Goal: Task Accomplishment & Management: Complete application form

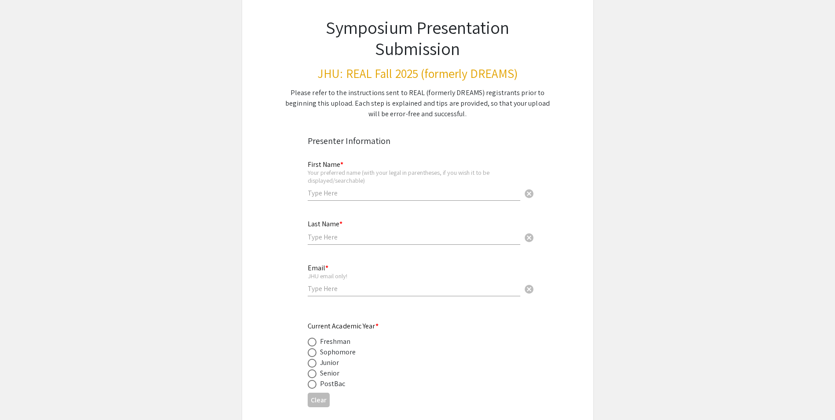
scroll to position [59, 0]
click at [362, 189] on input "text" at bounding box center [414, 191] width 213 height 9
type input "[PERSON_NAME]"
type input "Swaminathan"
type input "[EMAIL_ADDRESS][DOMAIN_NAME]"
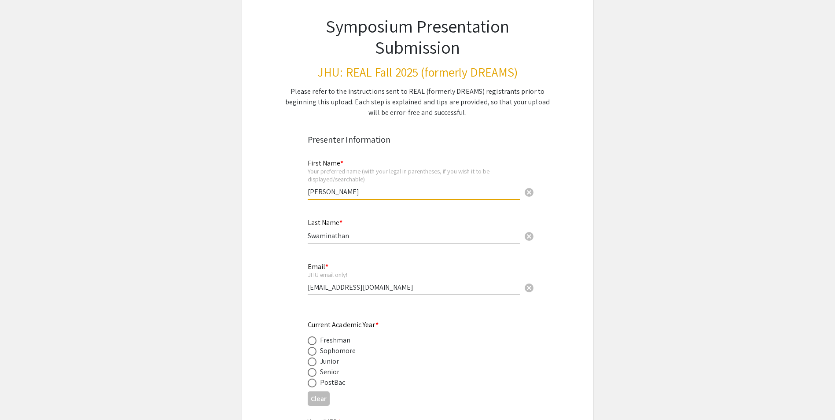
type input "aswamin5"
type input "[PERSON_NAME]-[PERSON_NAME] ([GEOGRAPHIC_DATA])"
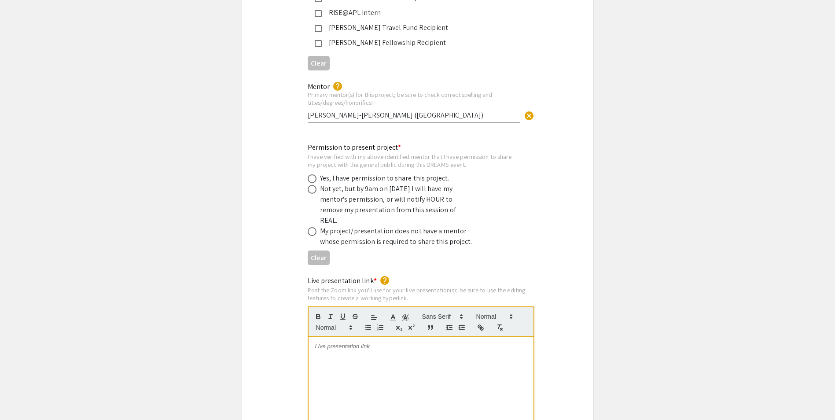
scroll to position [1611, 0]
click at [356, 175] on div "Yes, I have permission to share this project." at bounding box center [384, 180] width 129 height 11
click at [359, 175] on div "Yes, I have permission to share this project." at bounding box center [384, 180] width 129 height 11
click at [314, 176] on span at bounding box center [312, 180] width 9 height 9
click at [314, 176] on input "radio" at bounding box center [312, 180] width 9 height 9
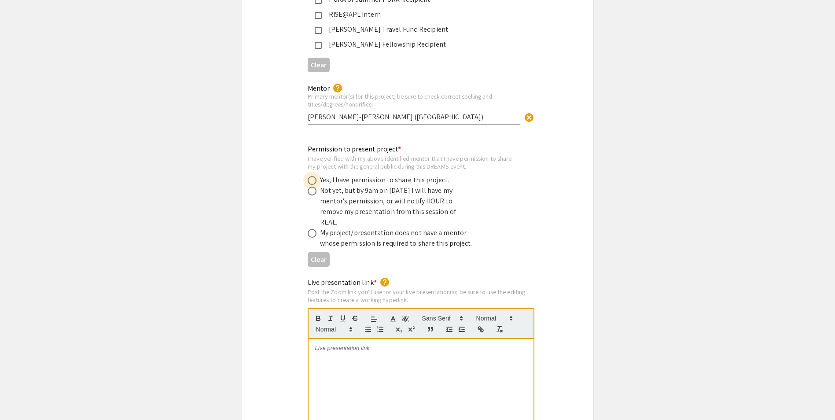
radio input "true"
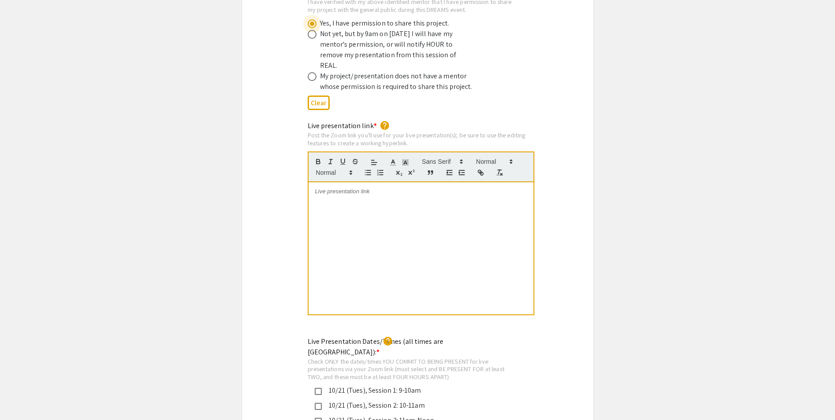
scroll to position [1788, 0]
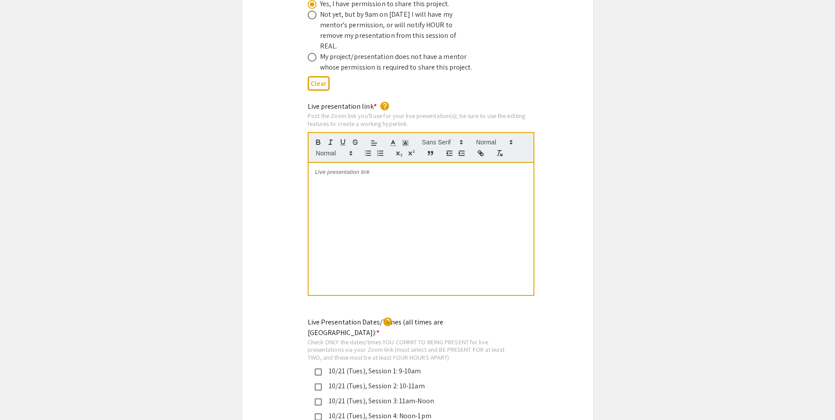
click at [344, 167] on div at bounding box center [421, 229] width 225 height 132
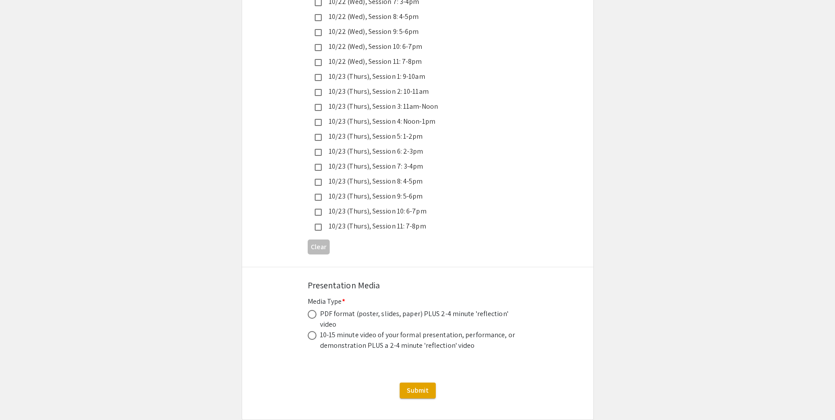
scroll to position [2428, 0]
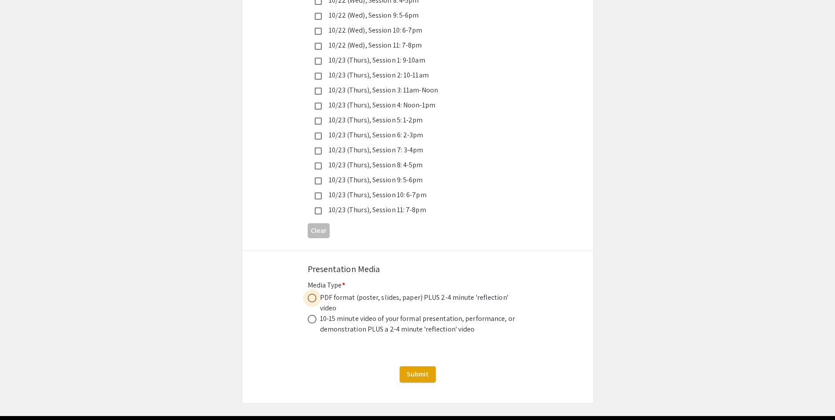
click at [318, 294] on label at bounding box center [314, 298] width 12 height 9
click at [317, 294] on input "radio" at bounding box center [312, 298] width 9 height 9
radio input "true"
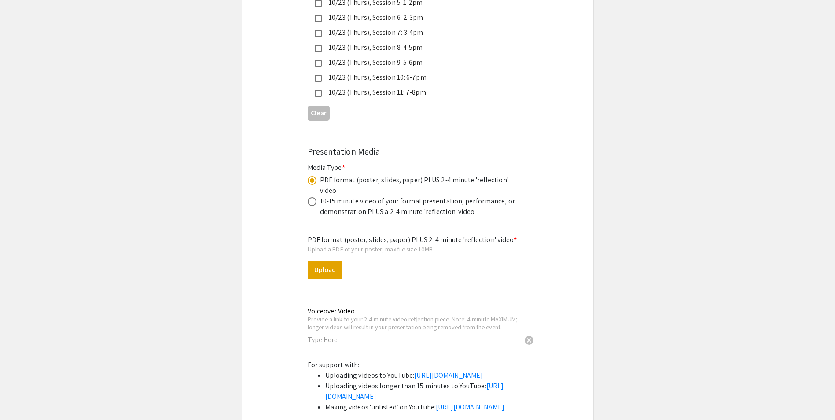
scroll to position [2663, 0]
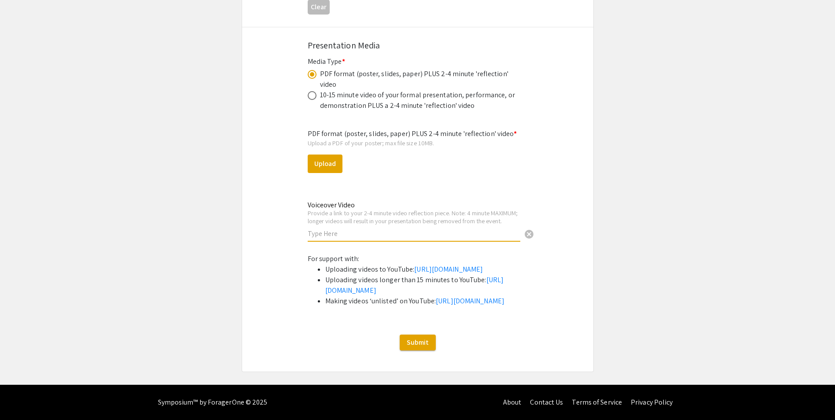
click at [355, 229] on input "text" at bounding box center [414, 233] width 213 height 9
click at [315, 229] on input "text" at bounding box center [414, 233] width 213 height 9
click at [340, 209] on div "Provide a link to your 2-4 minute video reflection piece. Note: 4 minute MAXIMU…" at bounding box center [414, 216] width 213 height 15
click at [346, 209] on div "Provide a link to your 2-4 minute video reflection piece. Note: 4 minute MAXIMU…" at bounding box center [414, 216] width 213 height 15
click at [332, 209] on div "Provide a link to your 2-4 minute video reflection piece. Note: 4 minute MAXIMU…" at bounding box center [414, 216] width 213 height 15
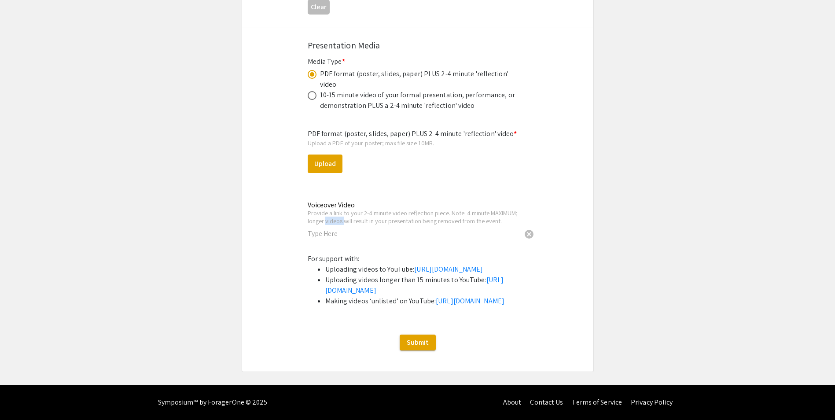
click at [332, 209] on div "Provide a link to your 2-4 minute video reflection piece. Note: 4 minute MAXIMU…" at bounding box center [414, 216] width 213 height 15
click at [323, 209] on div "Provide a link to your 2-4 minute video reflection piece. Note: 4 minute MAXIMU…" at bounding box center [414, 216] width 213 height 15
click at [336, 209] on div "Provide a link to your 2-4 minute video reflection piece. Note: 4 minute MAXIMU…" at bounding box center [414, 216] width 213 height 15
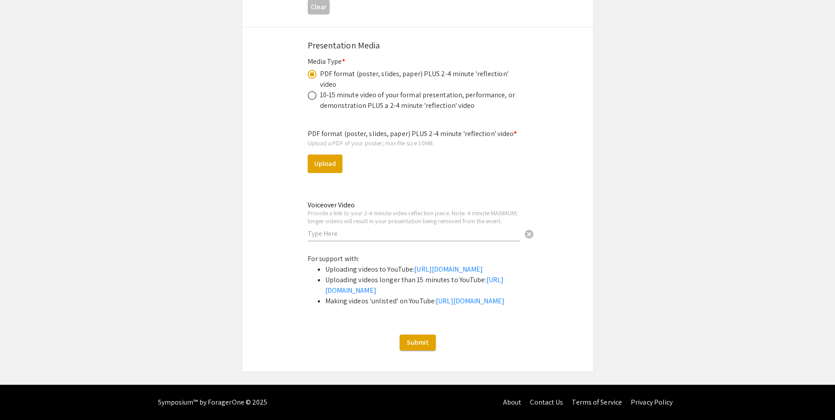
click at [336, 209] on div "Provide a link to your 2-4 minute video reflection piece. Note: 4 minute MAXIMU…" at bounding box center [414, 216] width 213 height 15
click at [320, 209] on div "Provide a link to your 2-4 minute video reflection piece. Note: 4 minute MAXIMU…" at bounding box center [414, 216] width 213 height 15
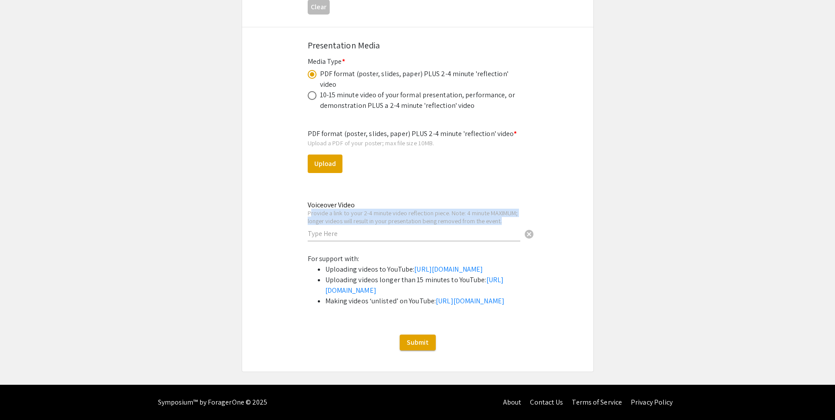
drag, startPoint x: 310, startPoint y: 172, endPoint x: 510, endPoint y: 176, distance: 199.1
click at [439, 209] on div "Provide a link to your 2-4 minute video reflection piece. Note: 4 minute MAXIMU…" at bounding box center [414, 216] width 213 height 15
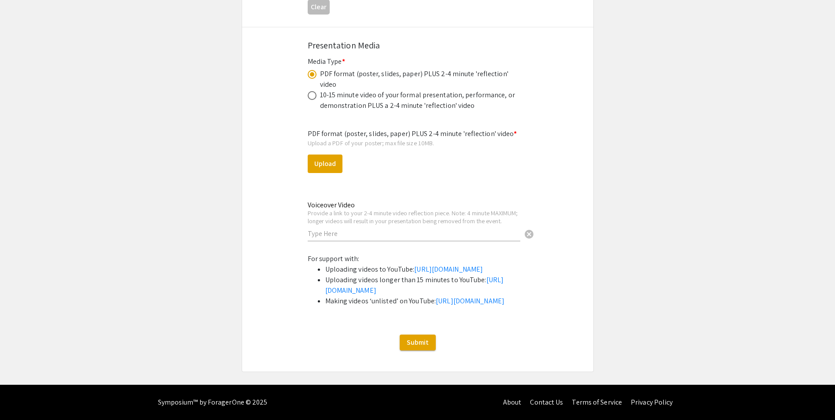
click at [439, 209] on div "Provide a link to your 2-4 minute video reflection piece. Note: 4 minute MAXIMU…" at bounding box center [414, 216] width 213 height 15
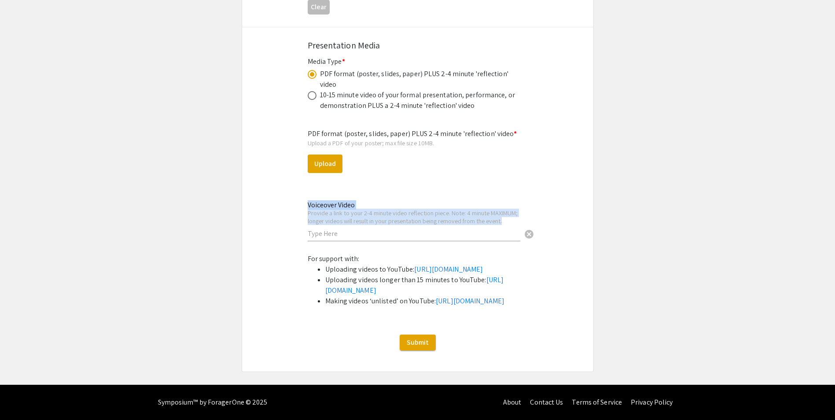
drag, startPoint x: 505, startPoint y: 178, endPoint x: 300, endPoint y: 170, distance: 205.4
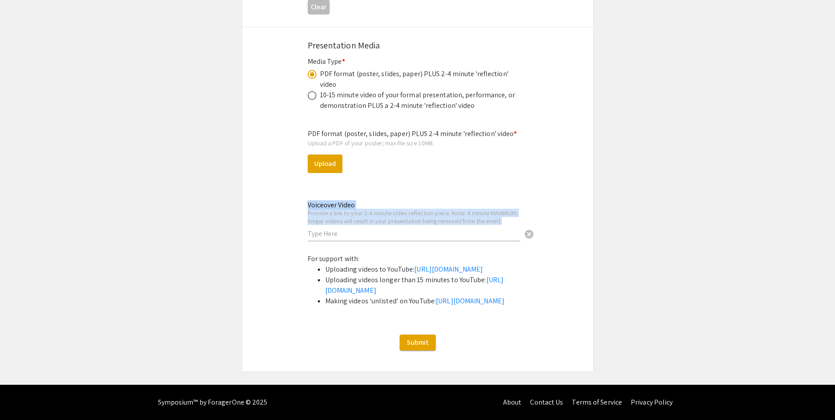
drag, startPoint x: 327, startPoint y: 170, endPoint x: 506, endPoint y: 178, distance: 179.4
click at [439, 200] on div "Voiceover Video Provide a link to your 2-4 minute video reflection piece. Note:…" at bounding box center [417, 226] width 233 height 52
click at [439, 209] on div "Provide a link to your 2-4 minute video reflection piece. Note: 4 minute MAXIMU…" at bounding box center [414, 216] width 213 height 15
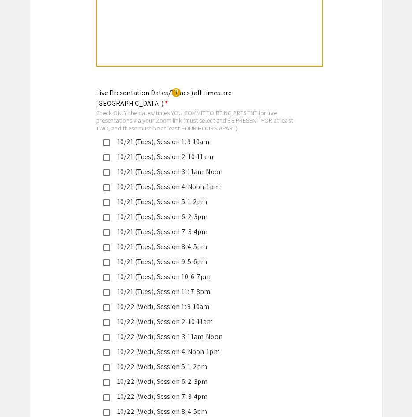
scroll to position [1958, 0]
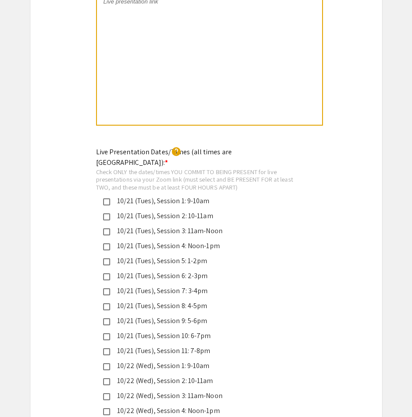
click at [105, 318] on mat-pseudo-checkbox at bounding box center [106, 321] width 7 height 7
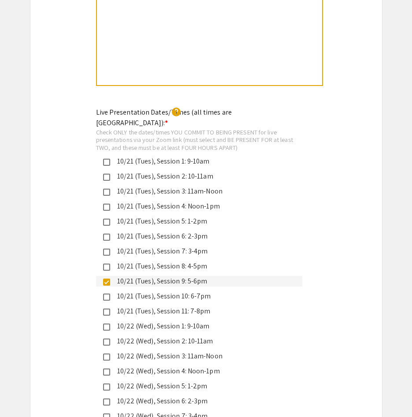
scroll to position [2017, 0]
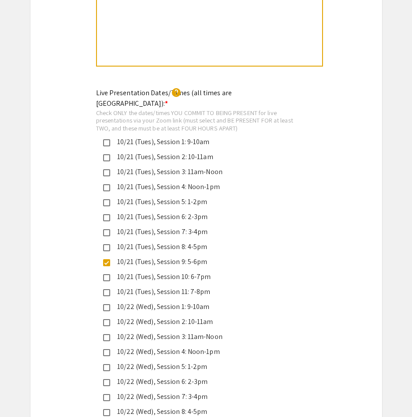
click at [151, 256] on div "10/21 (Tues), Session 9: 5-6pm" at bounding box center [202, 261] width 185 height 11
click at [163, 226] on div "10/21 (Tues), Session 7: 3-4pm" at bounding box center [202, 231] width 185 height 11
click at [149, 286] on div "10/21 (Tues), Session 11: 7-8pm" at bounding box center [202, 291] width 185 height 11
click at [162, 226] on div "10/21 (Tues), Session 7: 3-4pm" at bounding box center [202, 231] width 185 height 11
click at [161, 241] on div "10/21 (Tues), Session 8: 4-5pm" at bounding box center [202, 246] width 185 height 11
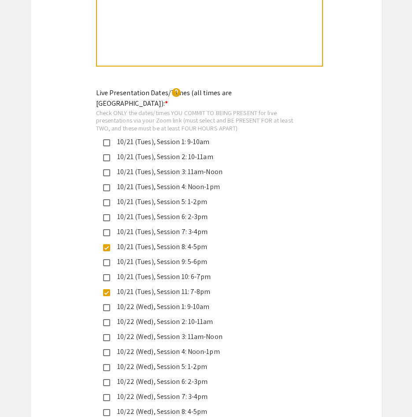
click at [187, 241] on div "10/21 (Tues), Session 8: 4-5pm" at bounding box center [202, 246] width 185 height 11
click at [187, 226] on div "10/21 (Tues), Session 7: 3-4pm" at bounding box center [202, 231] width 185 height 11
click at [68, 207] on div "Live Presentation Dates/Times (all times are [GEOGRAPHIC_DATA]): * help Check O…" at bounding box center [205, 370] width 351 height 565
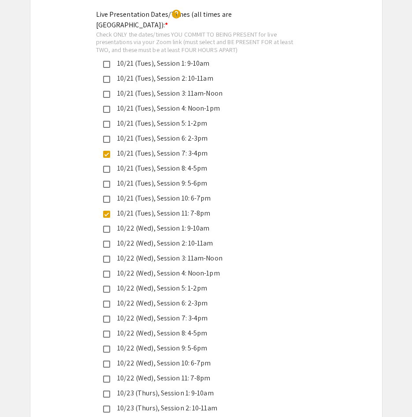
scroll to position [2076, 0]
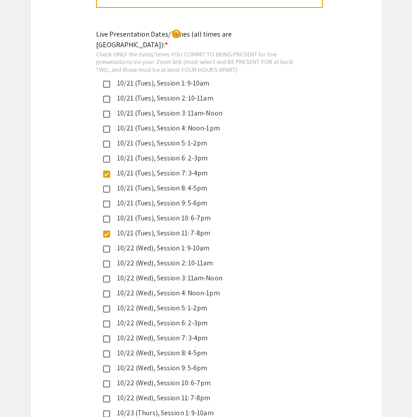
click at [148, 183] on div "10/21 (Tues), Session 8: 4-5pm" at bounding box center [202, 188] width 185 height 11
click at [141, 168] on div "10/21 (Tues), Session 7: 3-4pm" at bounding box center [202, 173] width 185 height 11
click at [155, 168] on div "10/21 (Tues), Session 7: 3-4pm" at bounding box center [202, 173] width 185 height 11
click at [147, 183] on div "10/21 (Tues), Session 8: 4-5pm" at bounding box center [202, 188] width 185 height 11
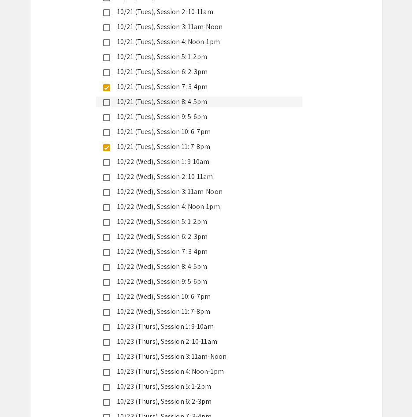
scroll to position [2134, 0]
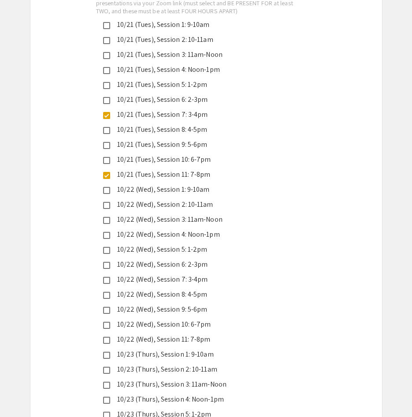
click at [62, 147] on div "Live Presentation Dates/Times (all times are [GEOGRAPHIC_DATA]): * help Check O…" at bounding box center [205, 252] width 351 height 565
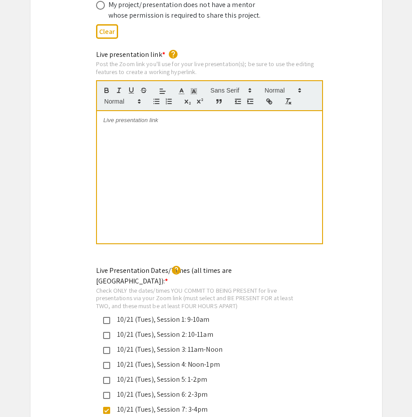
scroll to position [1723, 0]
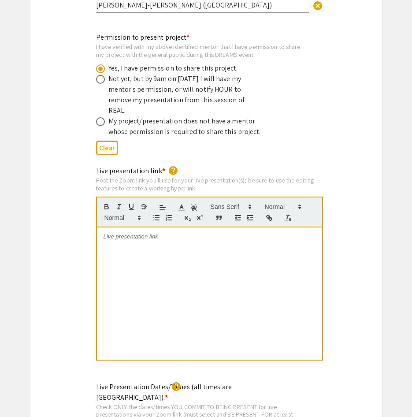
click at [130, 233] on p at bounding box center [209, 237] width 212 height 8
click at [128, 229] on div at bounding box center [209, 293] width 225 height 132
drag, startPoint x: 239, startPoint y: 220, endPoint x: 94, endPoint y: 210, distance: 145.3
click at [94, 210] on div "Live presentation link * help Post the Zoom link you'll use for your live prese…" at bounding box center [205, 269] width 233 height 207
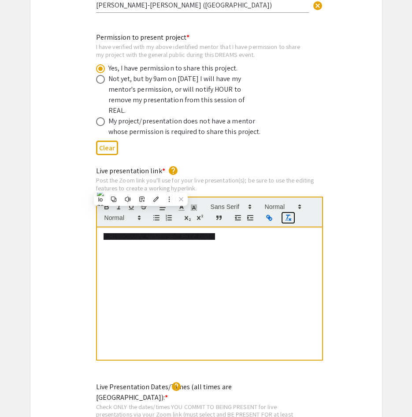
click at [289, 214] on icon "button" at bounding box center [288, 218] width 8 height 8
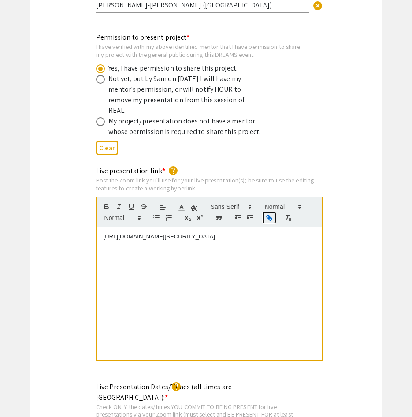
click at [269, 217] on icon "button" at bounding box center [270, 218] width 3 height 3
type input "[URL][DOMAIN_NAME][SECURITY_DATA]"
click at [216, 217] on link at bounding box center [216, 220] width 20 height 7
click at [242, 231] on div "[URL][DOMAIN_NAME][SECURITY_DATA]" at bounding box center [209, 293] width 225 height 132
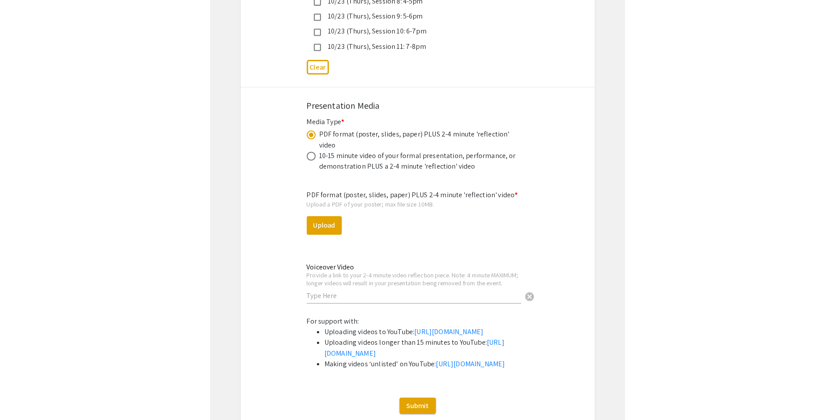
scroll to position [2604, 0]
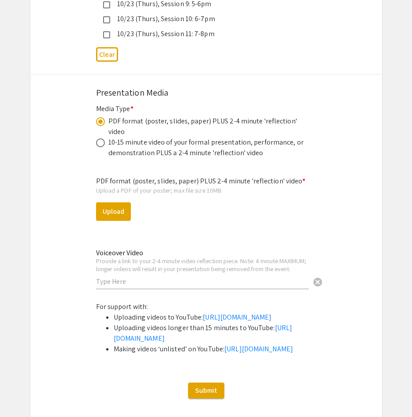
click at [161, 277] on input "text" at bounding box center [202, 281] width 213 height 9
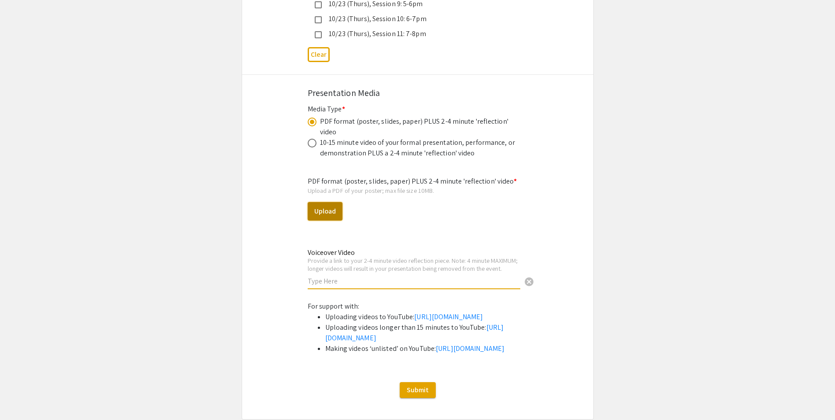
click at [324, 202] on button "Upload" at bounding box center [325, 211] width 35 height 18
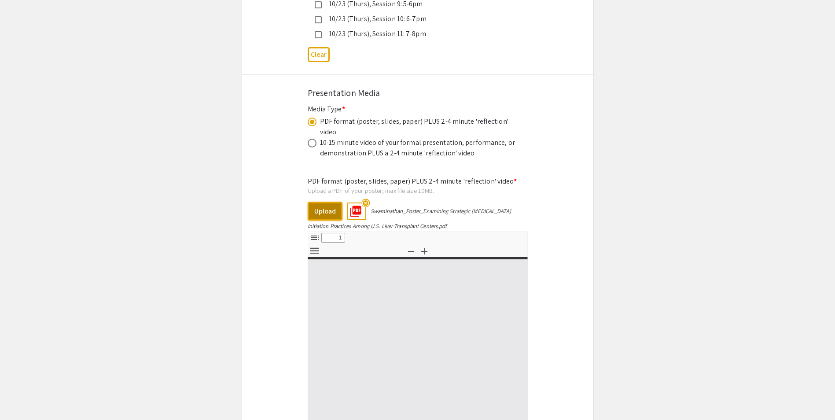
select select "custom"
type input "0"
select select "custom"
type input "1"
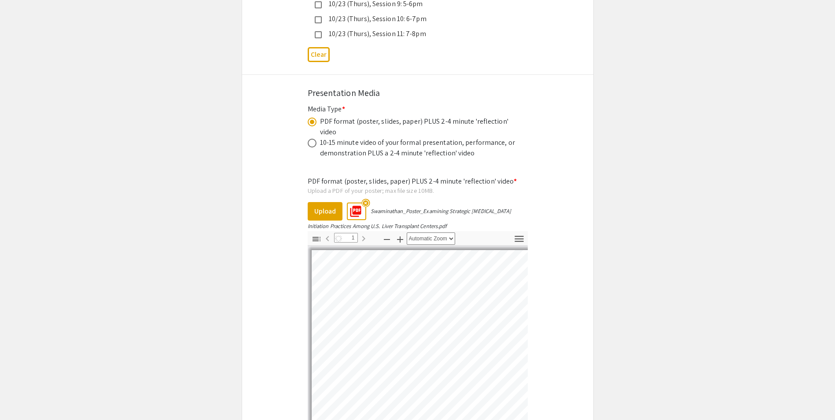
scroll to position [0, 26]
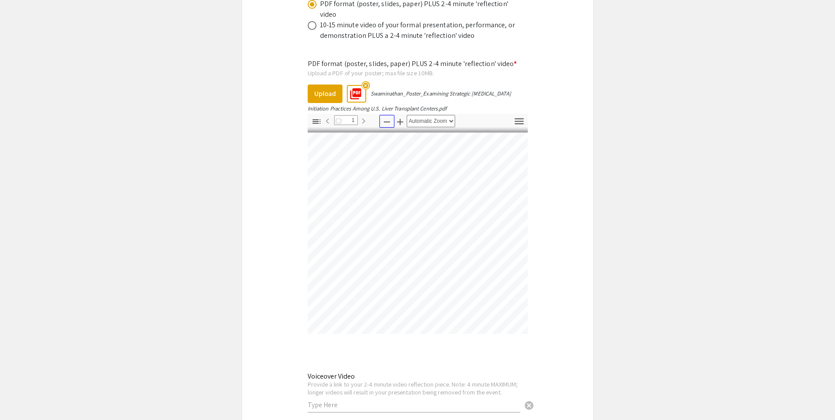
click at [385, 117] on icon "button" at bounding box center [387, 122] width 11 height 11
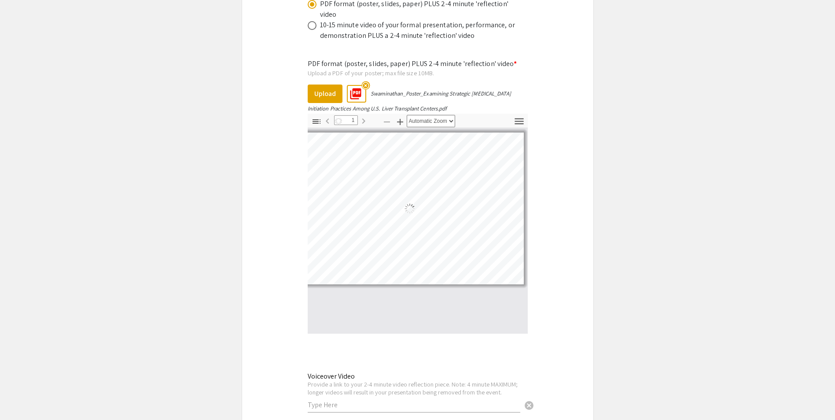
select select "custom"
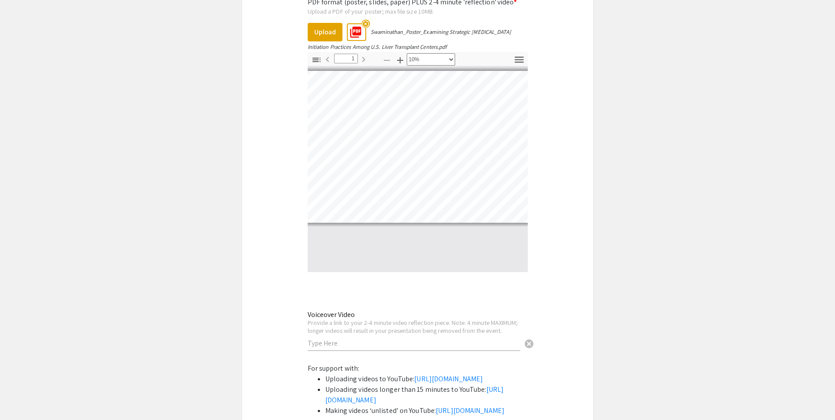
scroll to position [2839, 0]
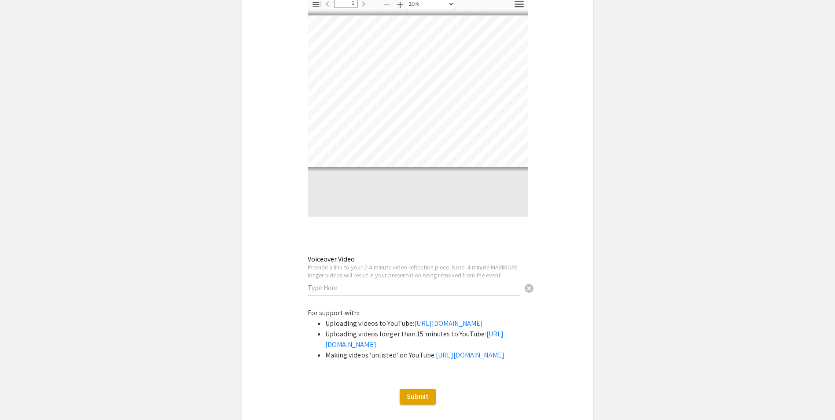
click at [345, 283] on input "text" at bounding box center [414, 287] width 213 height 9
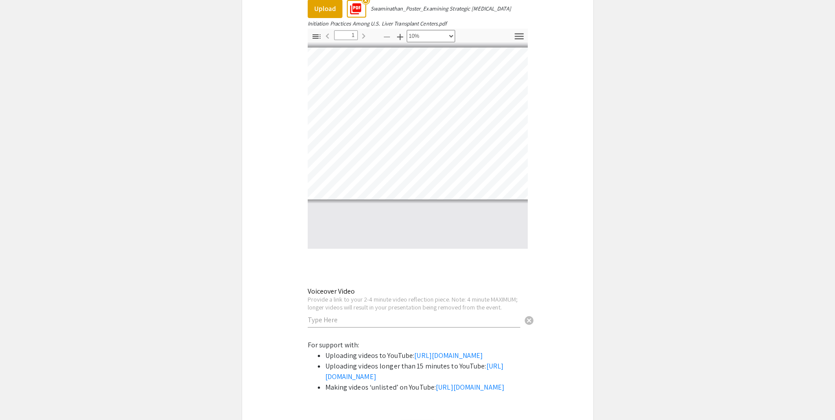
scroll to position [2914, 0]
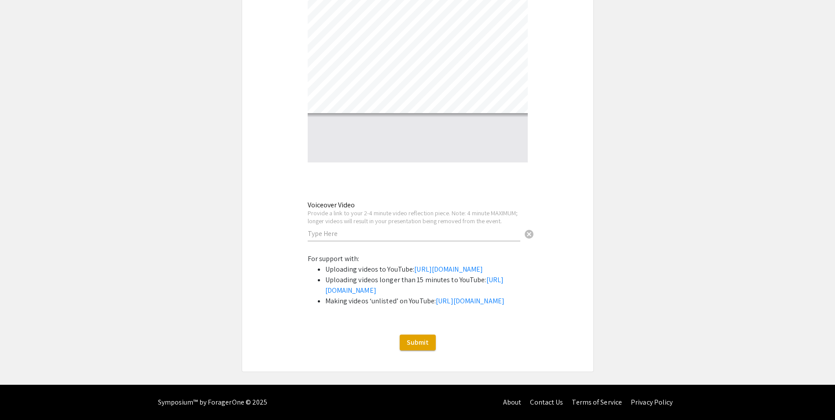
click at [327, 192] on div "Voiceover Video Provide a link to your 2-4 minute video reflection piece. Note:…" at bounding box center [414, 221] width 213 height 58
click at [333, 229] on input "text" at bounding box center [414, 233] width 213 height 9
paste input "[URL][DOMAIN_NAME]"
type input "[URL][DOMAIN_NAME]"
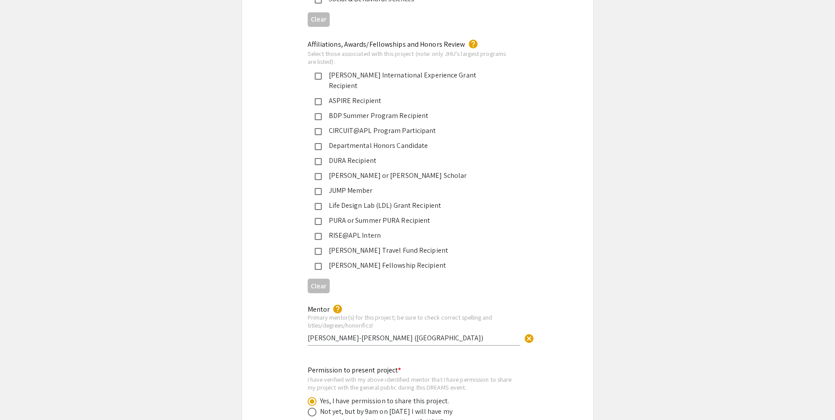
scroll to position [1387, 0]
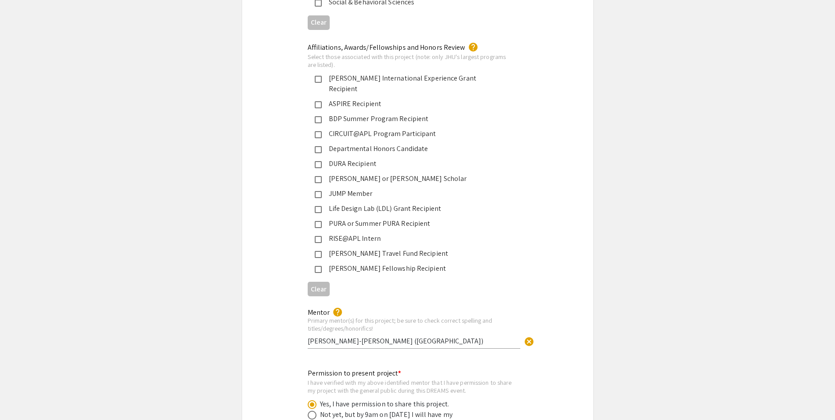
click at [351, 336] on input "[PERSON_NAME]-[PERSON_NAME] ([GEOGRAPHIC_DATA])" at bounding box center [414, 340] width 213 height 9
click at [336, 319] on div "Primary mentor(s) for this project; be sure to check correct spelling and title…" at bounding box center [414, 324] width 213 height 15
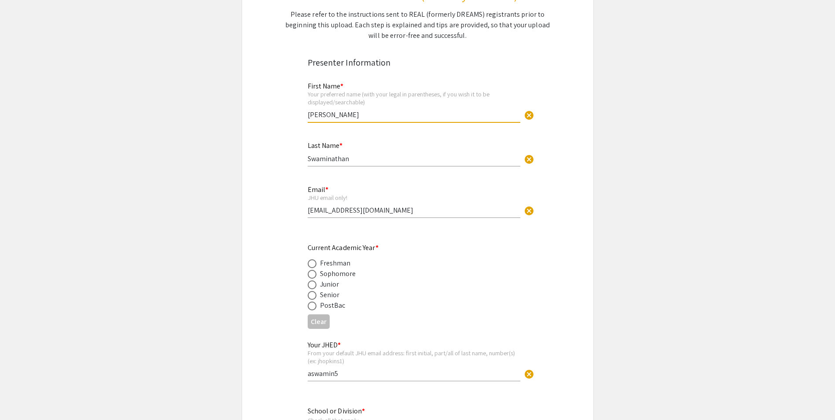
scroll to position [154, 0]
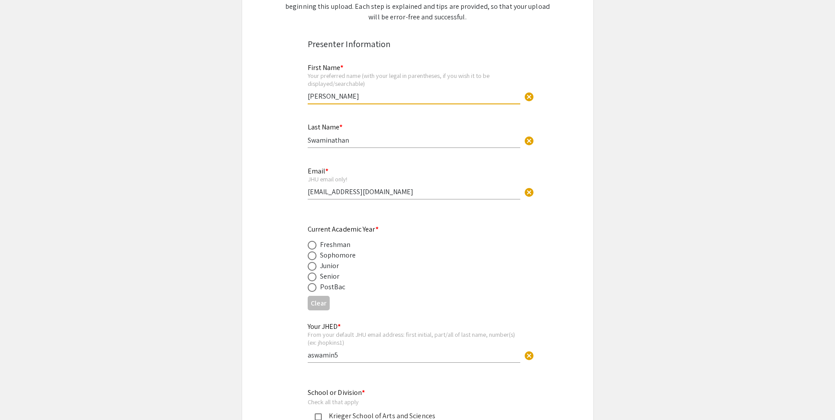
click at [312, 256] on span at bounding box center [312, 255] width 9 height 9
click at [312, 256] on input "radio" at bounding box center [312, 255] width 9 height 9
radio input "true"
click at [327, 230] on mat-label "Current Academic Year *" at bounding box center [343, 229] width 71 height 9
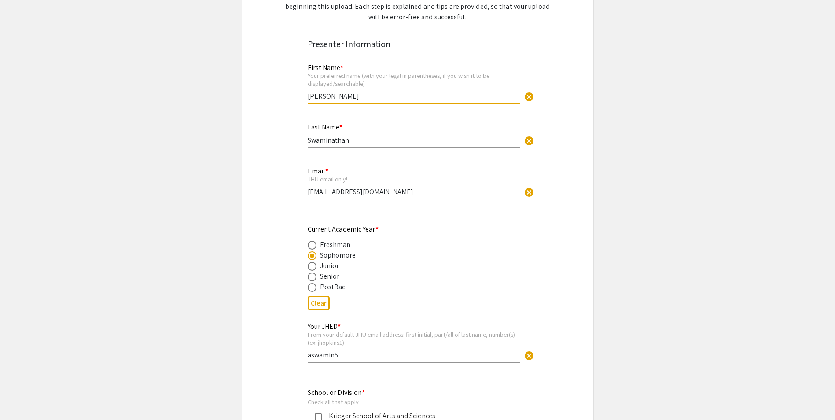
click at [327, 230] on mat-label "Current Academic Year *" at bounding box center [343, 229] width 71 height 9
drag, startPoint x: 327, startPoint y: 230, endPoint x: 301, endPoint y: 231, distance: 26.4
click at [310, 266] on span at bounding box center [312, 266] width 9 height 9
click at [310, 266] on input "radio" at bounding box center [312, 266] width 9 height 9
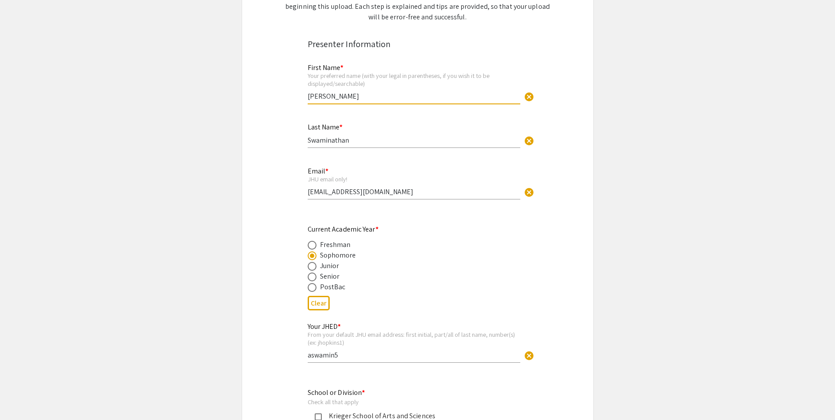
radio input "true"
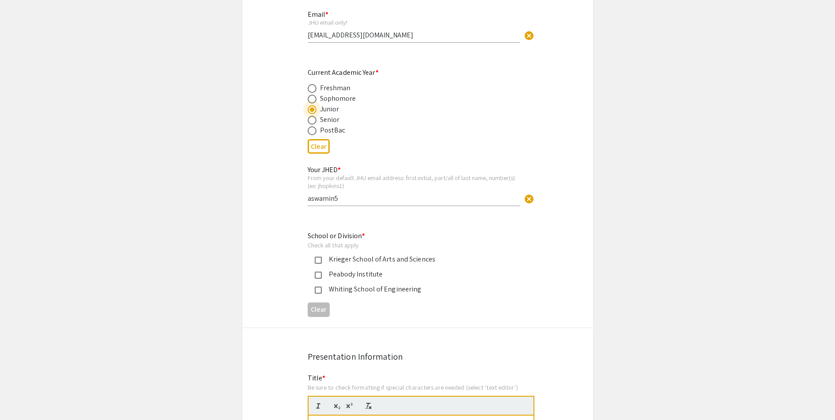
scroll to position [330, 0]
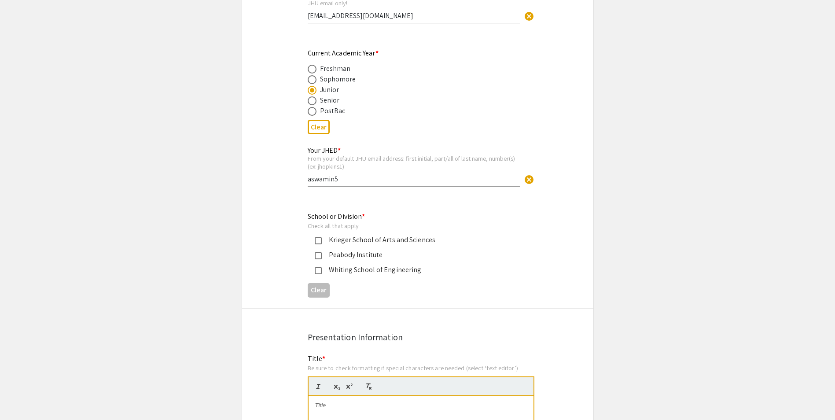
click at [318, 242] on mat-pseudo-checkbox at bounding box center [318, 240] width 7 height 7
drag, startPoint x: 308, startPoint y: 217, endPoint x: 362, endPoint y: 225, distance: 54.4
click at [362, 225] on div "School or Division * Check all that apply [PERSON_NAME] School of Arts and Scie…" at bounding box center [411, 242] width 206 height 63
click at [362, 225] on div "Check all that apply" at bounding box center [411, 226] width 206 height 8
drag, startPoint x: 362, startPoint y: 225, endPoint x: 309, endPoint y: 218, distance: 53.3
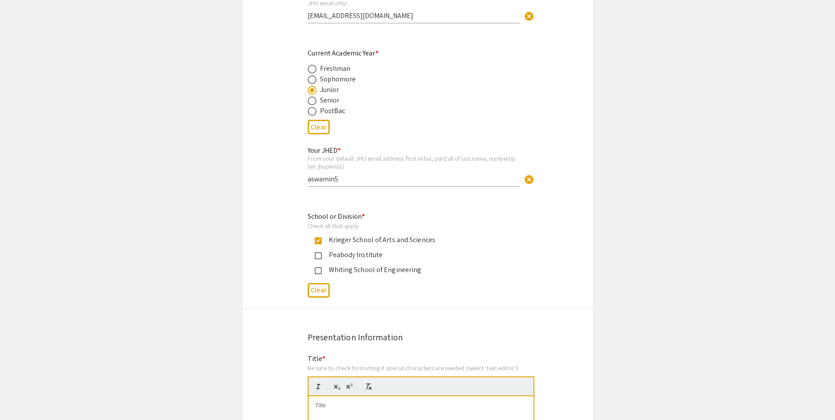
click at [309, 218] on div "School or Division * Check all that apply [PERSON_NAME] School of Arts and Scie…" at bounding box center [411, 242] width 206 height 63
click at [309, 218] on mat-label "School or Division *" at bounding box center [337, 216] width 58 height 9
drag, startPoint x: 309, startPoint y: 218, endPoint x: 366, endPoint y: 223, distance: 57.0
click at [366, 223] on div "School or Division * Check all that apply [PERSON_NAME] School of Arts and Scie…" at bounding box center [411, 242] width 206 height 63
click at [366, 223] on div "Check all that apply" at bounding box center [411, 226] width 206 height 8
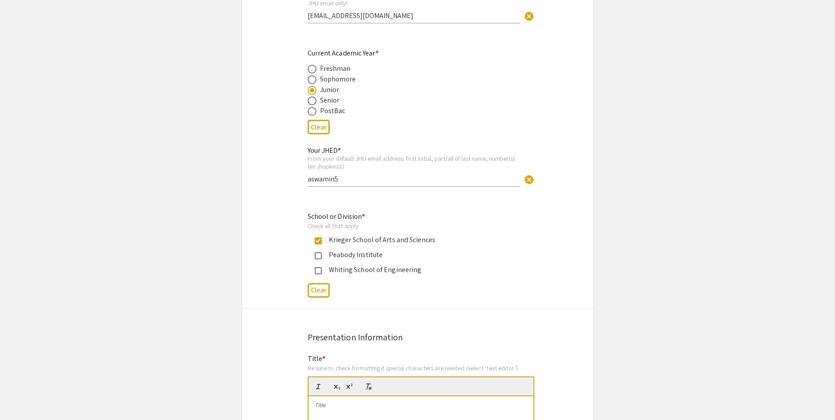
drag, startPoint x: 356, startPoint y: 226, endPoint x: 299, endPoint y: 217, distance: 58.0
drag, startPoint x: 310, startPoint y: 216, endPoint x: 369, endPoint y: 225, distance: 59.2
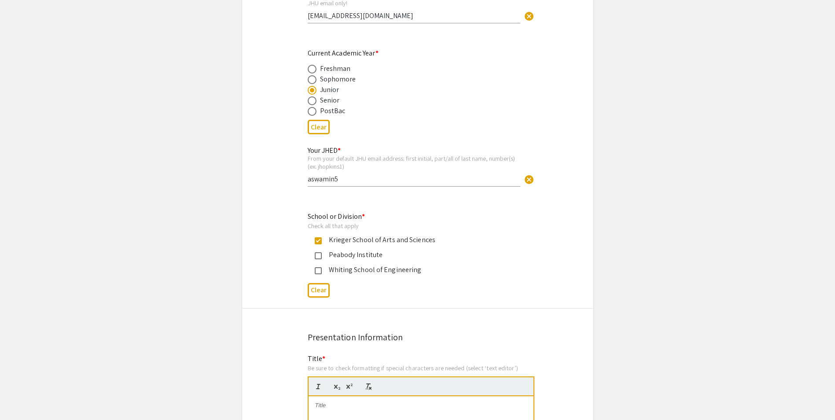
click at [369, 225] on div "Check all that apply" at bounding box center [411, 226] width 206 height 8
drag, startPoint x: 340, startPoint y: 225, endPoint x: 302, endPoint y: 214, distance: 39.6
drag, startPoint x: 336, startPoint y: 218, endPoint x: 381, endPoint y: 230, distance: 46.4
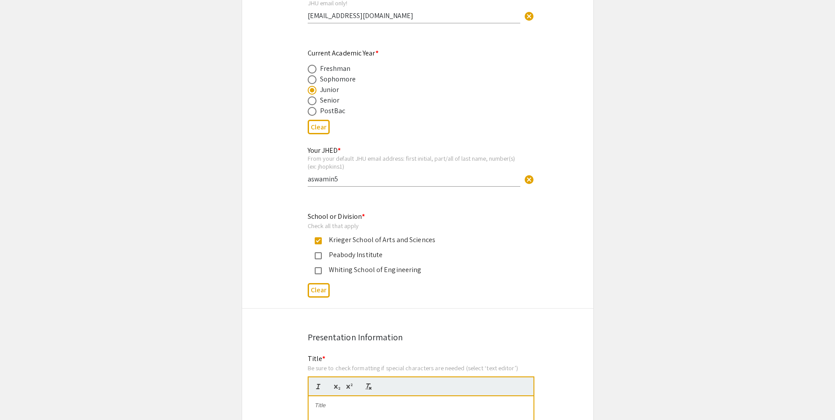
click at [370, 225] on div "Check all that apply" at bounding box center [411, 226] width 206 height 8
drag, startPoint x: 370, startPoint y: 225, endPoint x: 302, endPoint y: 215, distance: 69.4
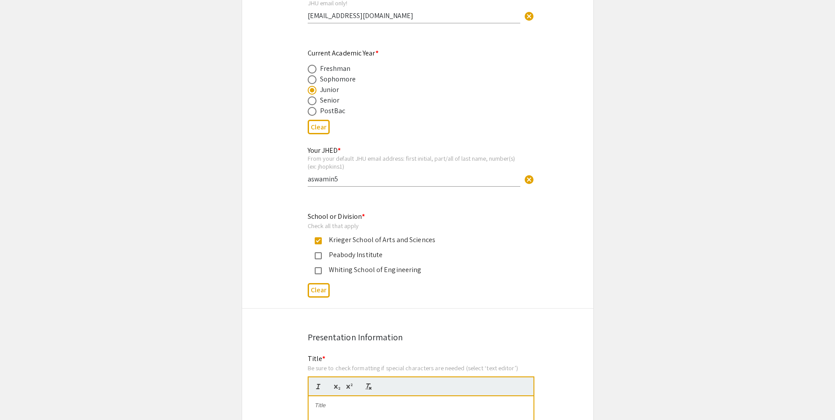
drag, startPoint x: 305, startPoint y: 215, endPoint x: 365, endPoint y: 224, distance: 60.5
click at [365, 224] on div "Check all that apply" at bounding box center [411, 226] width 206 height 8
drag, startPoint x: 365, startPoint y: 224, endPoint x: 298, endPoint y: 215, distance: 67.0
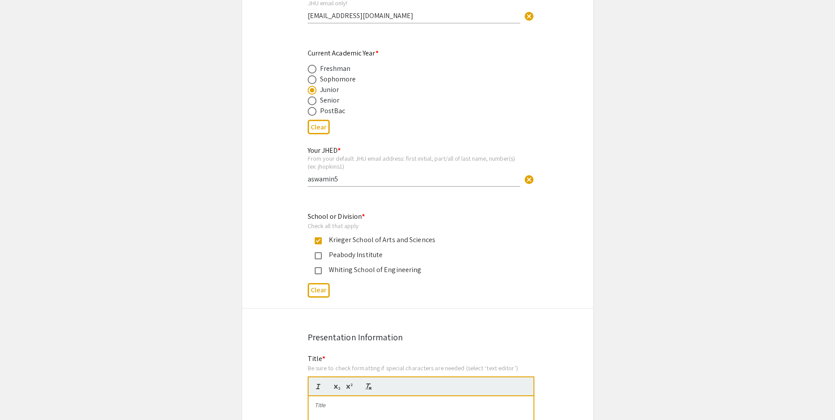
drag, startPoint x: 342, startPoint y: 218, endPoint x: 371, endPoint y: 223, distance: 29.6
click at [371, 223] on div "Check all that apply" at bounding box center [411, 226] width 206 height 8
drag, startPoint x: 371, startPoint y: 223, endPoint x: 310, endPoint y: 215, distance: 61.8
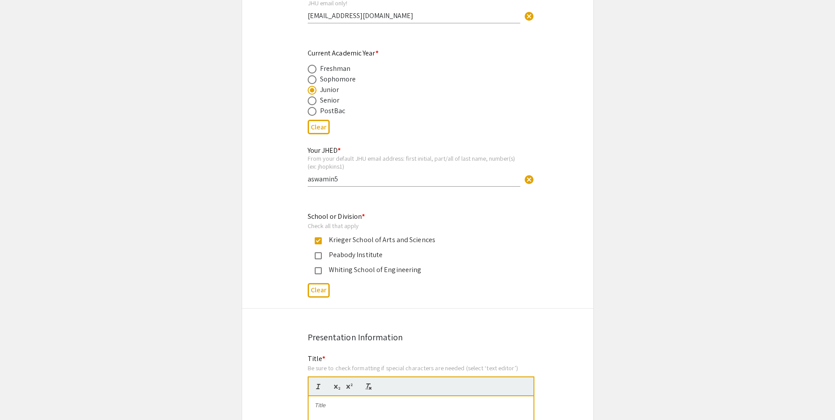
click at [310, 215] on div "School or Division * Check all that apply [PERSON_NAME] School of Arts and Scie…" at bounding box center [411, 242] width 206 height 63
click at [310, 215] on mat-label "School or Division *" at bounding box center [337, 216] width 58 height 9
drag, startPoint x: 310, startPoint y: 215, endPoint x: 374, endPoint y: 221, distance: 64.2
click at [374, 221] on div "School or Division * Check all that apply [PERSON_NAME] School of Arts and Scie…" at bounding box center [411, 242] width 206 height 63
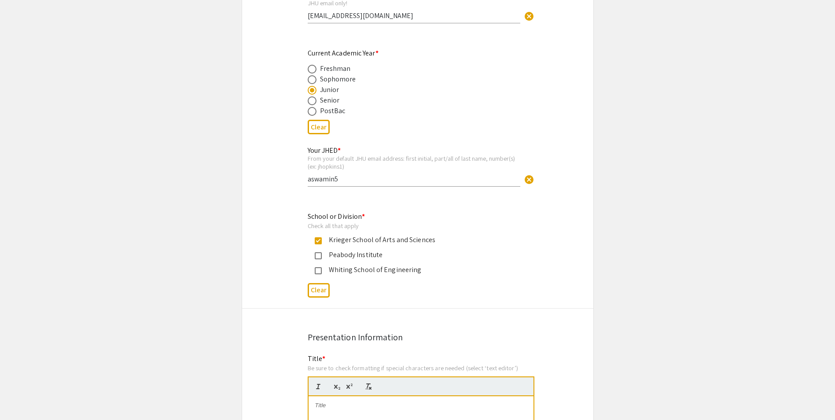
drag, startPoint x: 364, startPoint y: 225, endPoint x: 299, endPoint y: 214, distance: 66.5
drag, startPoint x: 321, startPoint y: 214, endPoint x: 373, endPoint y: 224, distance: 53.4
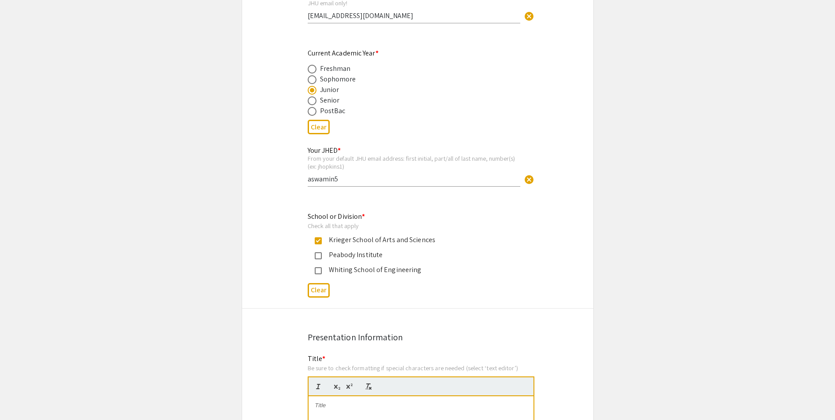
click at [373, 224] on div "Check all that apply" at bounding box center [411, 226] width 206 height 8
drag, startPoint x: 343, startPoint y: 225, endPoint x: 295, endPoint y: 211, distance: 50.0
drag, startPoint x: 304, startPoint y: 213, endPoint x: 365, endPoint y: 222, distance: 61.8
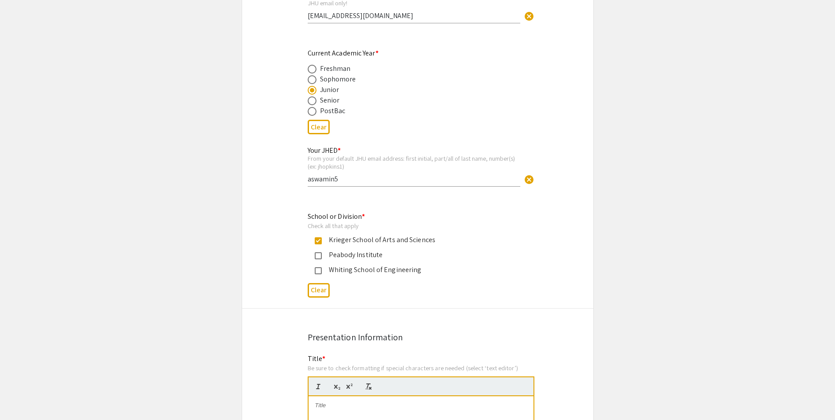
click at [365, 222] on div "School or Division * Check all that apply [PERSON_NAME] School of Arts and Scie…" at bounding box center [411, 242] width 206 height 63
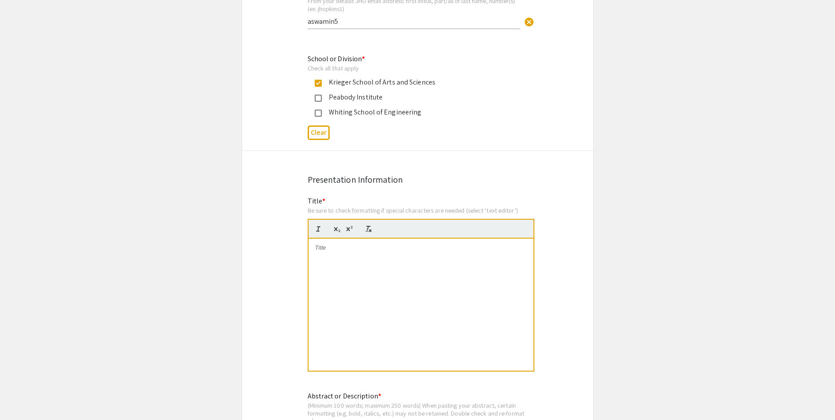
scroll to position [506, 0]
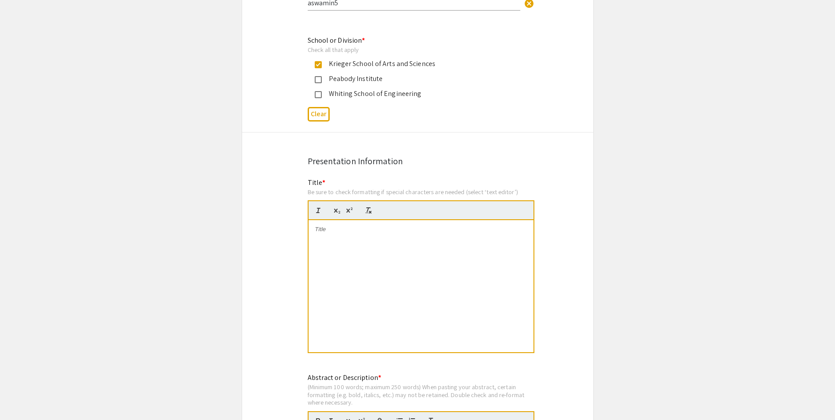
click at [350, 234] on div at bounding box center [421, 286] width 225 height 132
drag, startPoint x: 326, startPoint y: 232, endPoint x: 313, endPoint y: 231, distance: 13.2
click at [313, 231] on div "Ex" at bounding box center [421, 286] width 225 height 132
paste div
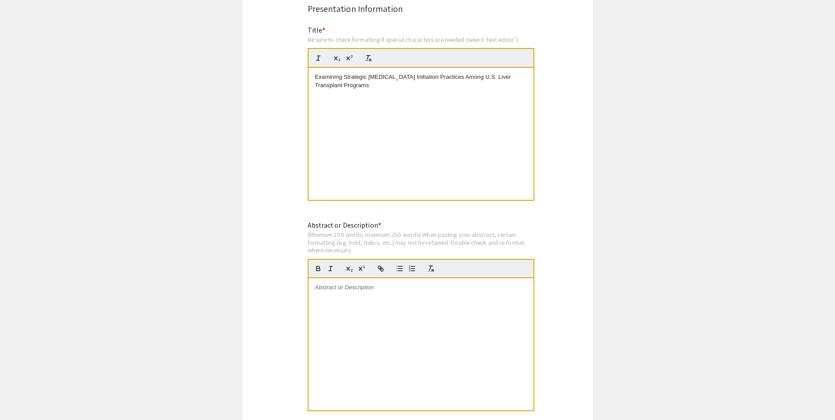
scroll to position [683, 0]
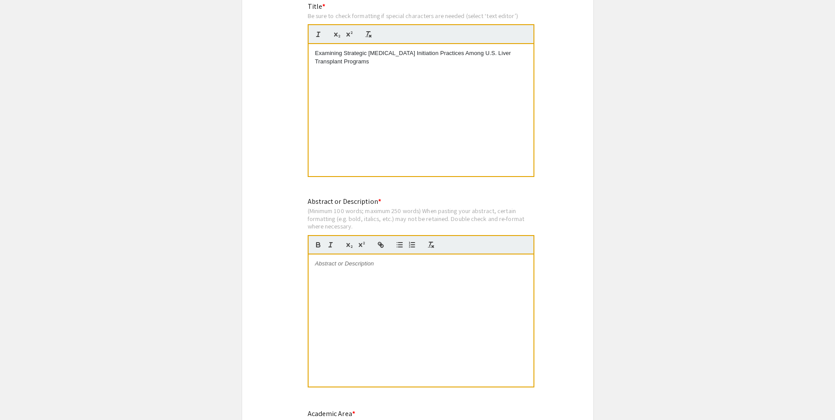
click at [344, 267] on p at bounding box center [421, 264] width 212 height 8
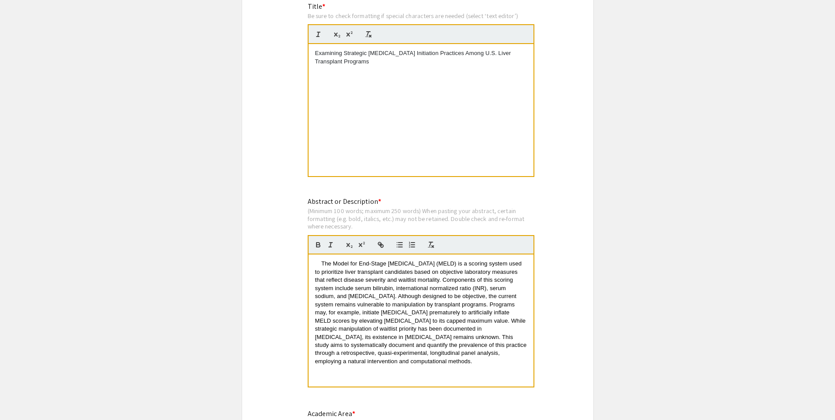
scroll to position [0, 0]
click at [320, 267] on p "The Model for End-Stage [MEDICAL_DATA] (MELD) is a scoring system used to prior…" at bounding box center [421, 313] width 212 height 106
drag, startPoint x: 359, startPoint y: 278, endPoint x: 458, endPoint y: 355, distance: 126.0
click at [439, 355] on span "The Model for End-Stage [MEDICAL_DATA] (MELD) is a scoring system used to prior…" at bounding box center [422, 312] width 214 height 104
click at [439, 357] on p "The Model for End-Stage [MEDICAL_DATA] (MELD) is a scoring system used to prior…" at bounding box center [421, 313] width 212 height 106
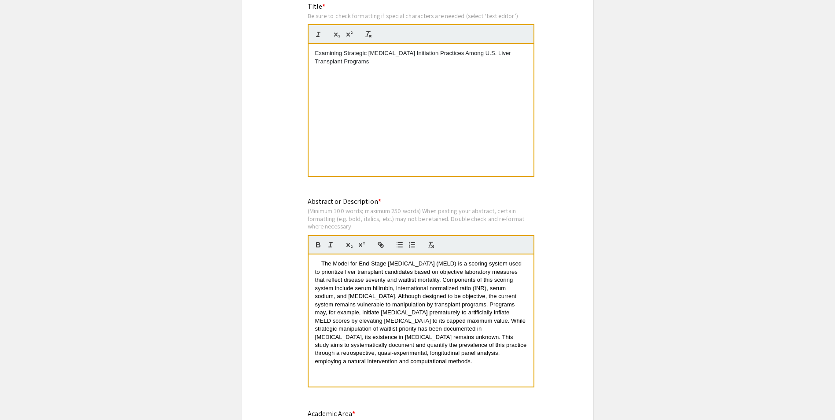
click at [425, 328] on span "The Model for End-Stage [MEDICAL_DATA] (MELD) is a scoring system used to prior…" at bounding box center [422, 312] width 214 height 104
click at [387, 322] on span "The Model for End-Stage [MEDICAL_DATA] (MELD) is a scoring system used to prior…" at bounding box center [422, 312] width 214 height 104
click at [403, 324] on span "The Model for End-Stage [MEDICAL_DATA] (MELD) is a scoring system used to prior…" at bounding box center [422, 312] width 214 height 104
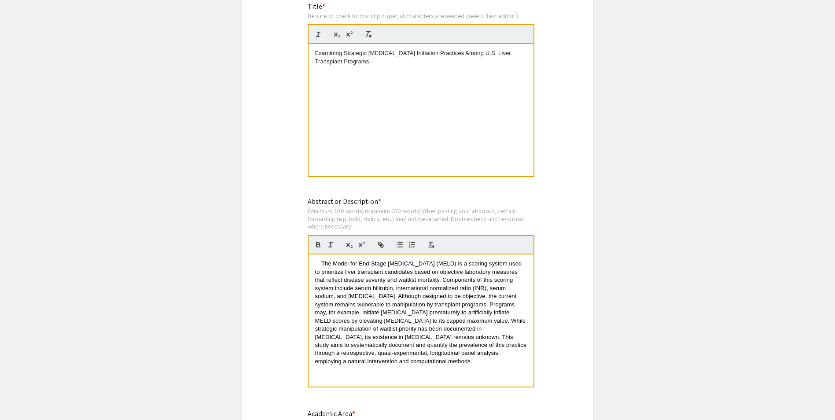
click at [403, 324] on span "The Model for End-Stage [MEDICAL_DATA] (MELD) is a scoring system used to prior…" at bounding box center [422, 312] width 214 height 104
click at [386, 305] on span "The Model for End-Stage [MEDICAL_DATA] (MELD) is a scoring system used to prior…" at bounding box center [422, 312] width 214 height 104
drag, startPoint x: 390, startPoint y: 311, endPoint x: 401, endPoint y: 355, distance: 45.4
click at [401, 355] on span "The Model for End-Stage [MEDICAL_DATA] (MELD) is a scoring system used to prior…" at bounding box center [422, 312] width 214 height 104
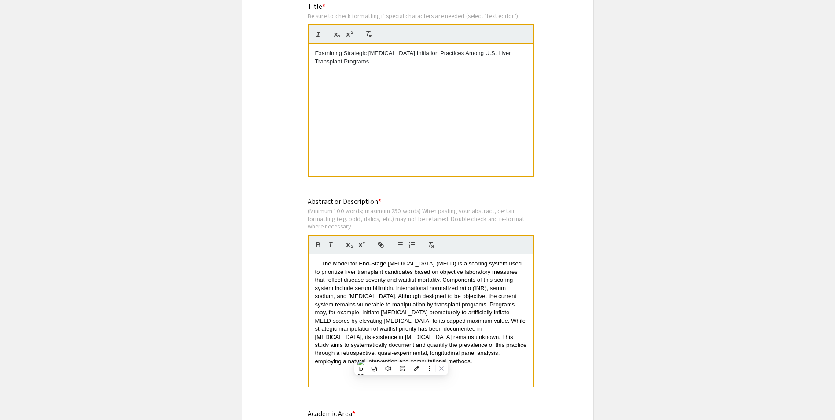
click at [401, 355] on span "The Model for End-Stage [MEDICAL_DATA] (MELD) is a scoring system used to prior…" at bounding box center [422, 312] width 214 height 104
drag, startPoint x: 453, startPoint y: 361, endPoint x: 380, endPoint y: 308, distance: 90.2
click at [380, 308] on p "The Model for End-Stage [MEDICAL_DATA] (MELD) is a scoring system used to prior…" at bounding box center [421, 313] width 212 height 106
drag, startPoint x: 371, startPoint y: 299, endPoint x: 450, endPoint y: 361, distance: 100.0
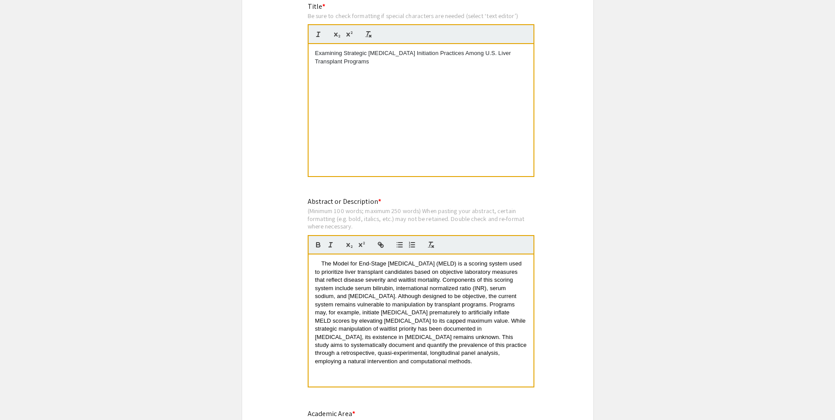
click at [439, 361] on p "The Model for End-Stage [MEDICAL_DATA] (MELD) is a scoring system used to prior…" at bounding box center [421, 313] width 212 height 106
drag, startPoint x: 454, startPoint y: 364, endPoint x: 352, endPoint y: 298, distance: 121.7
click at [352, 298] on p "The Model for End-Stage [MEDICAL_DATA] (MELD) is a scoring system used to prior…" at bounding box center [421, 313] width 212 height 106
click at [352, 298] on span "The Model for End-Stage [MEDICAL_DATA] (MELD) is a scoring system used to prior…" at bounding box center [422, 312] width 214 height 104
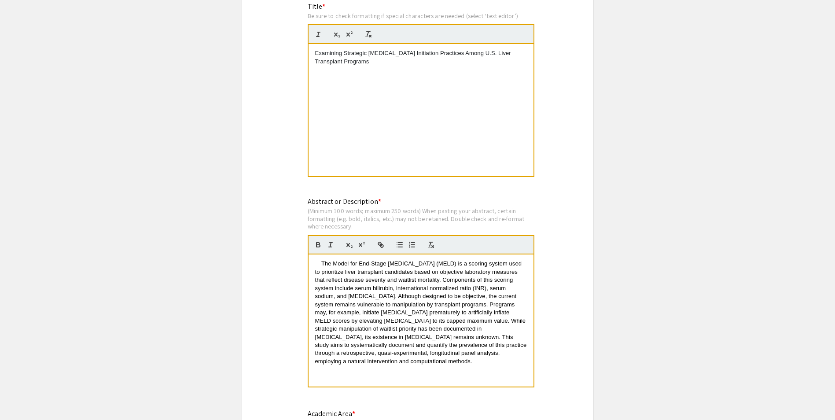
drag, startPoint x: 320, startPoint y: 266, endPoint x: 474, endPoint y: 360, distance: 180.2
click at [439, 360] on p "The Model for End-Stage [MEDICAL_DATA] (MELD) is a scoring system used to prior…" at bounding box center [421, 313] width 212 height 106
drag, startPoint x: 465, startPoint y: 364, endPoint x: 319, endPoint y: 262, distance: 177.9
click at [319, 262] on p "The Model for End-Stage [MEDICAL_DATA] (MELD) is a scoring system used to prior…" at bounding box center [421, 313] width 212 height 106
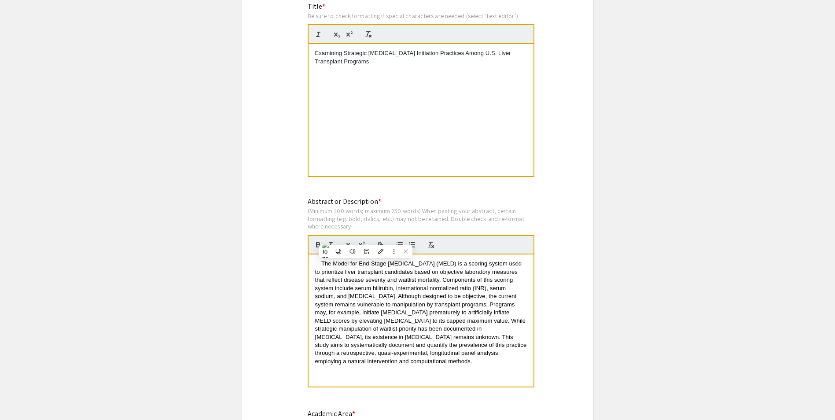
click at [319, 262] on p "The Model for End-Stage [MEDICAL_DATA] (MELD) is a scoring system used to prior…" at bounding box center [421, 313] width 212 height 106
drag, startPoint x: 356, startPoint y: 268, endPoint x: 470, endPoint y: 355, distance: 143.3
click at [439, 355] on span "The Model for End-Stage [MEDICAL_DATA] (MELD) is a scoring system used to prior…" at bounding box center [422, 312] width 214 height 104
drag, startPoint x: 455, startPoint y: 362, endPoint x: 317, endPoint y: 262, distance: 169.9
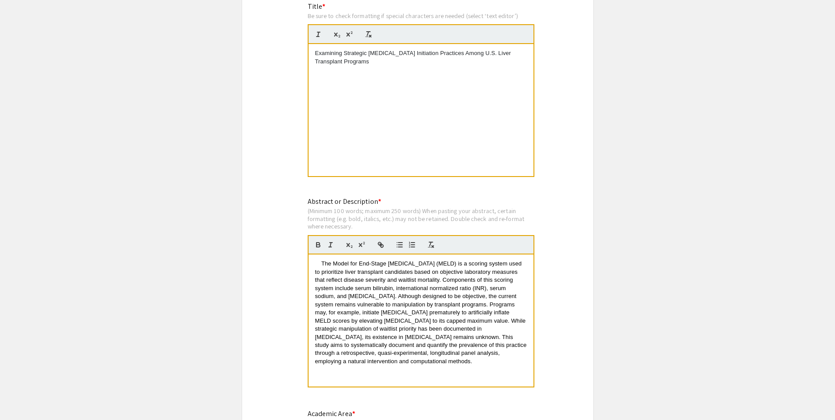
click at [317, 262] on p "The Model for End-Stage [MEDICAL_DATA] (MELD) is a scoring system used to prior…" at bounding box center [421, 313] width 212 height 106
click at [322, 262] on span "The Model for End-Stage [MEDICAL_DATA] (MELD) is a scoring system used to prior…" at bounding box center [422, 312] width 214 height 104
drag, startPoint x: 322, startPoint y: 262, endPoint x: 449, endPoint y: 360, distance: 160.8
click at [439, 360] on p "The Model for End-Stage [MEDICAL_DATA] (MELD) is a scoring system used to prior…" at bounding box center [421, 313] width 212 height 106
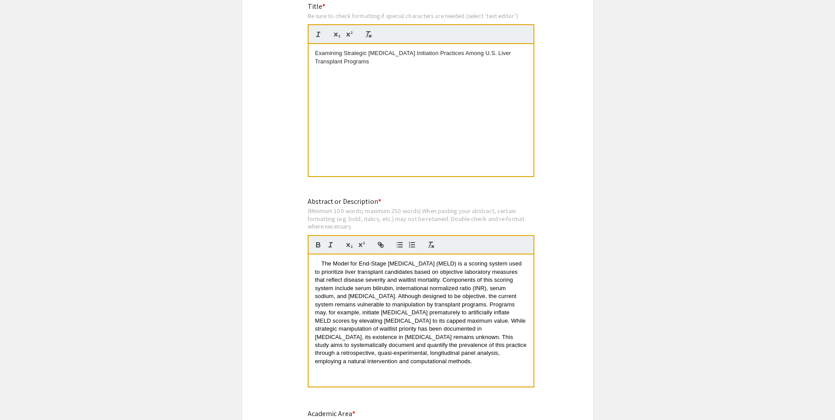
drag, startPoint x: 459, startPoint y: 360, endPoint x: 317, endPoint y: 267, distance: 170.0
click at [317, 267] on p "The Model for End-Stage [MEDICAL_DATA] (MELD) is a scoring system used to prior…" at bounding box center [421, 313] width 212 height 106
drag, startPoint x: 318, startPoint y: 264, endPoint x: 466, endPoint y: 359, distance: 176.2
click at [439, 359] on p "The Model for End-Stage [MEDICAL_DATA] (MELD) is a scoring system used to prior…" at bounding box center [421, 313] width 212 height 106
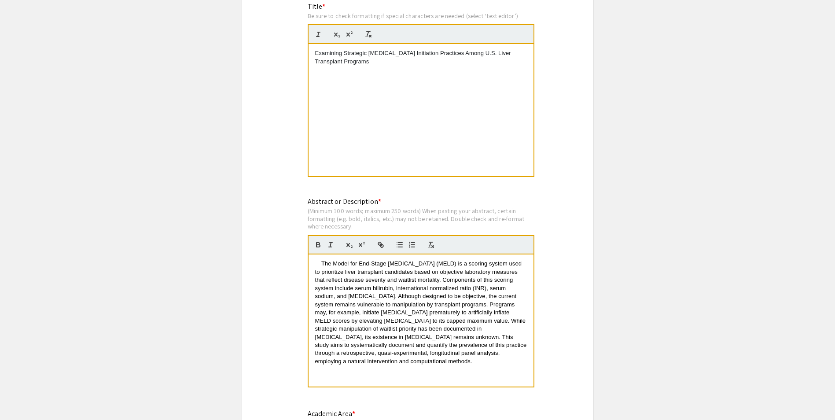
click at [439, 359] on p "The Model for End-Stage [MEDICAL_DATA] (MELD) is a scoring system used to prior…" at bounding box center [421, 313] width 212 height 106
drag, startPoint x: 463, startPoint y: 362, endPoint x: 327, endPoint y: 267, distance: 165.4
click at [327, 267] on p "The Model for End-Stage [MEDICAL_DATA] (MELD) is a scoring system used to prior…" at bounding box center [421, 313] width 212 height 106
click at [327, 267] on span "The Model for End-Stage [MEDICAL_DATA] (MELD) is a scoring system used to prior…" at bounding box center [422, 312] width 214 height 104
drag, startPoint x: 386, startPoint y: 292, endPoint x: 461, endPoint y: 351, distance: 95.4
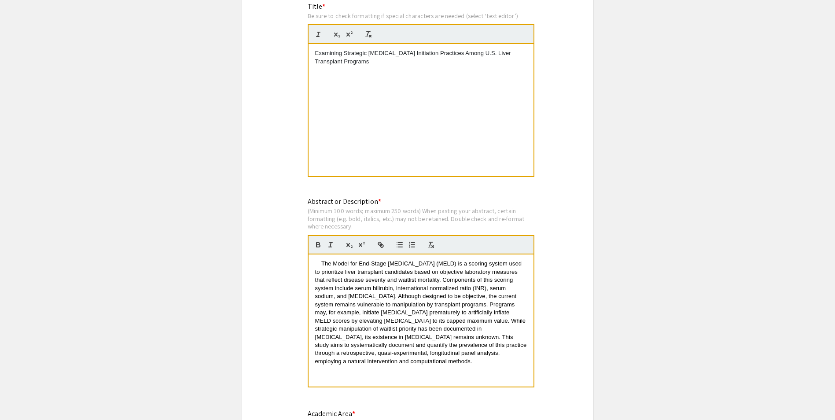
click at [439, 351] on p "The Model for End-Stage [MEDICAL_DATA] (MELD) is a scoring system used to prior…" at bounding box center [421, 313] width 212 height 106
click at [439, 351] on span "The Model for End-Stage [MEDICAL_DATA] (MELD) is a scoring system used to prior…" at bounding box center [422, 312] width 214 height 104
click at [439, 361] on p "The Model for End-Stage [MEDICAL_DATA] (MELD) is a scoring system used to prior…" at bounding box center [421, 313] width 212 height 106
drag, startPoint x: 449, startPoint y: 364, endPoint x: 316, endPoint y: 259, distance: 169.3
click at [316, 259] on div "The Model for End-Stage [MEDICAL_DATA] (MELD) is a scoring system used to prior…" at bounding box center [421, 321] width 225 height 132
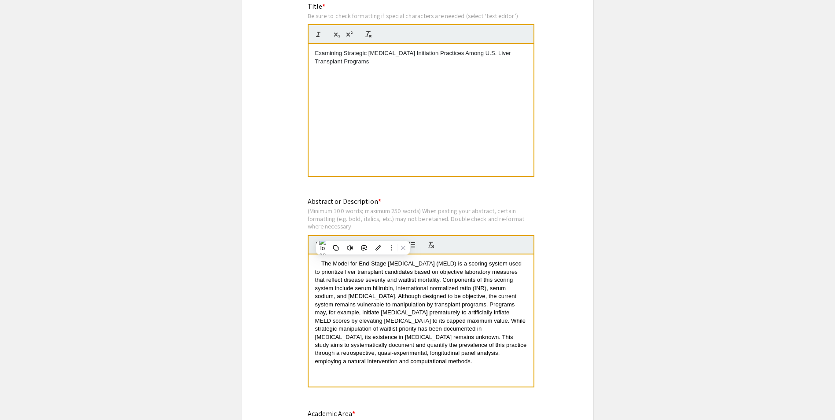
click at [316, 259] on div "The Model for End-Stage [MEDICAL_DATA] (MELD) is a scoring system used to prior…" at bounding box center [421, 321] width 225 height 132
click at [324, 265] on span "The Model for End-Stage [MEDICAL_DATA] (MELD) is a scoring system used to prior…" at bounding box center [422, 312] width 214 height 104
click at [323, 265] on span "The Model for End-Stage [MEDICAL_DATA] (MELD) is a scoring system used to prior…" at bounding box center [422, 312] width 214 height 104
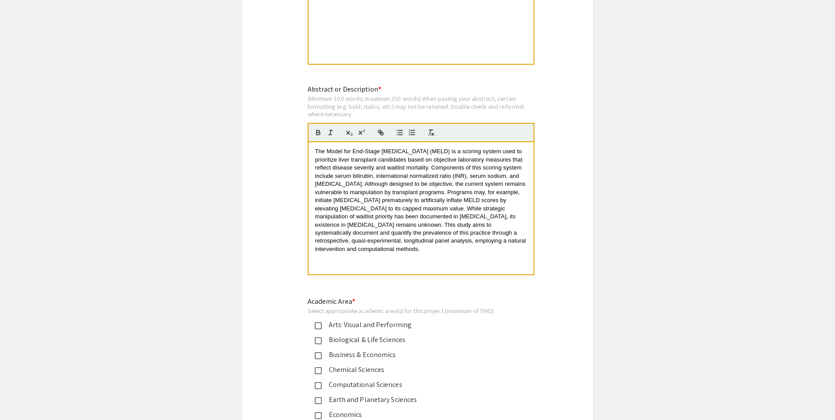
scroll to position [800, 0]
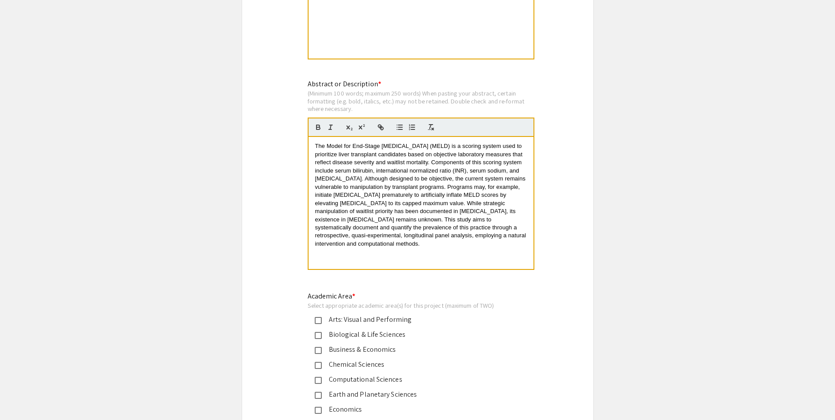
drag, startPoint x: 328, startPoint y: 142, endPoint x: 438, endPoint y: 147, distance: 110.2
click at [438, 147] on p "The Model for End-Stage [MEDICAL_DATA] (MELD) is a scoring system used to prior…" at bounding box center [421, 195] width 212 height 106
click at [322, 128] on icon "button" at bounding box center [318, 127] width 8 height 8
click at [382, 229] on span "is a scoring system used to prioritize liver transplant candidates based on obj…" at bounding box center [421, 195] width 213 height 104
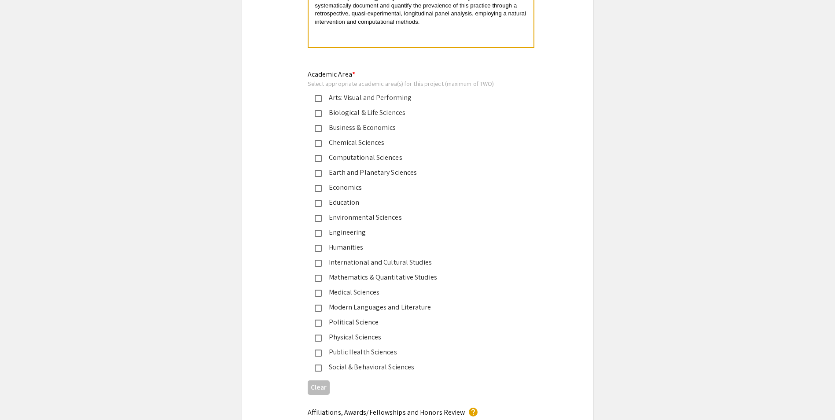
scroll to position [1035, 0]
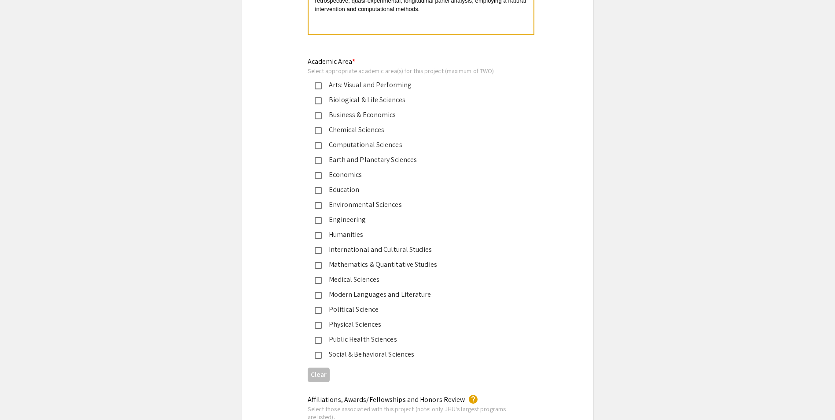
click at [361, 100] on div "Biological & Life Sciences" at bounding box center [414, 100] width 185 height 11
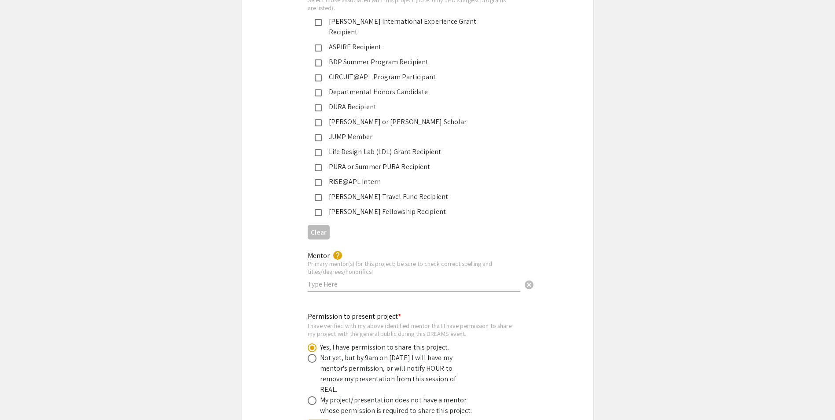
scroll to position [1446, 0]
click at [370, 277] on input "text" at bounding box center [414, 281] width 213 height 9
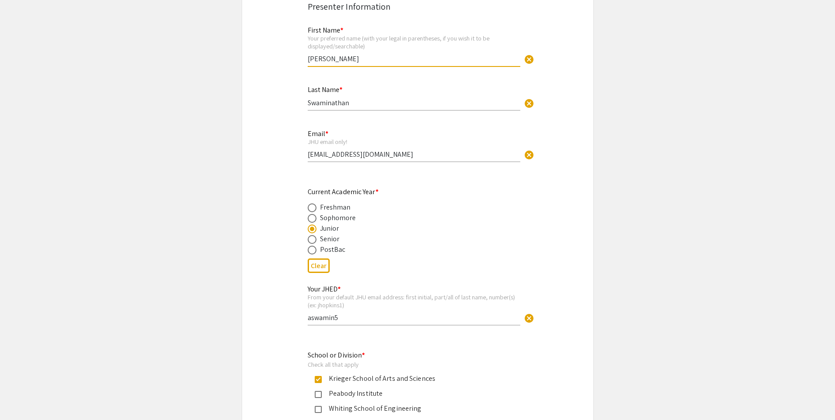
scroll to position [154, 0]
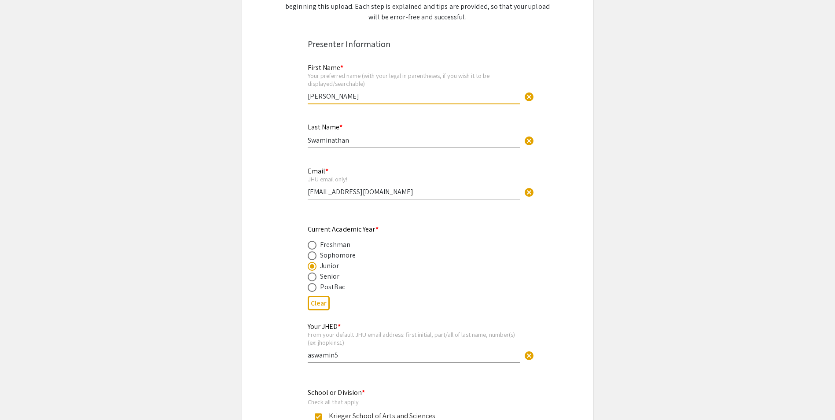
type input "[PERSON_NAME]"
click at [344, 357] on input "aswamin5" at bounding box center [414, 355] width 213 height 9
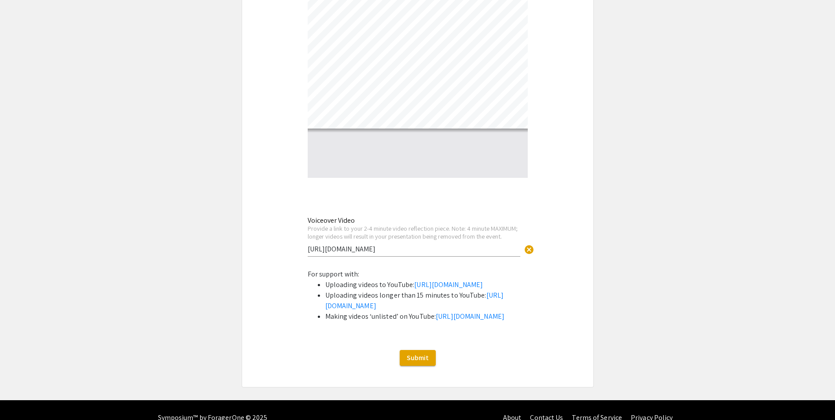
scroll to position [2914, 0]
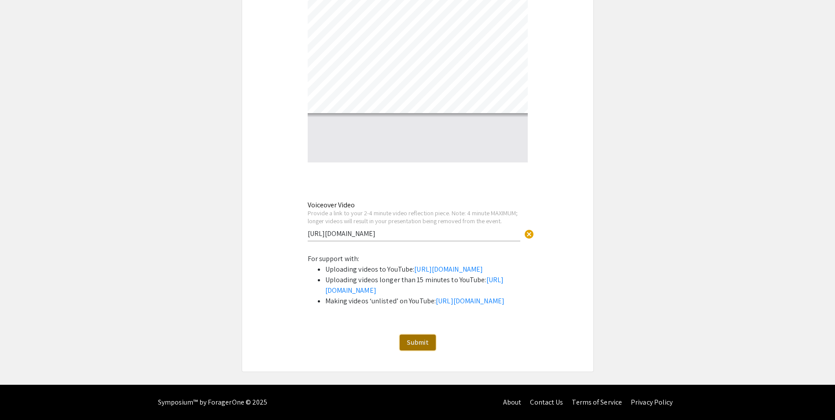
click at [404, 344] on button "Submit" at bounding box center [418, 343] width 36 height 16
